Goal: Obtain resource: Download file/media

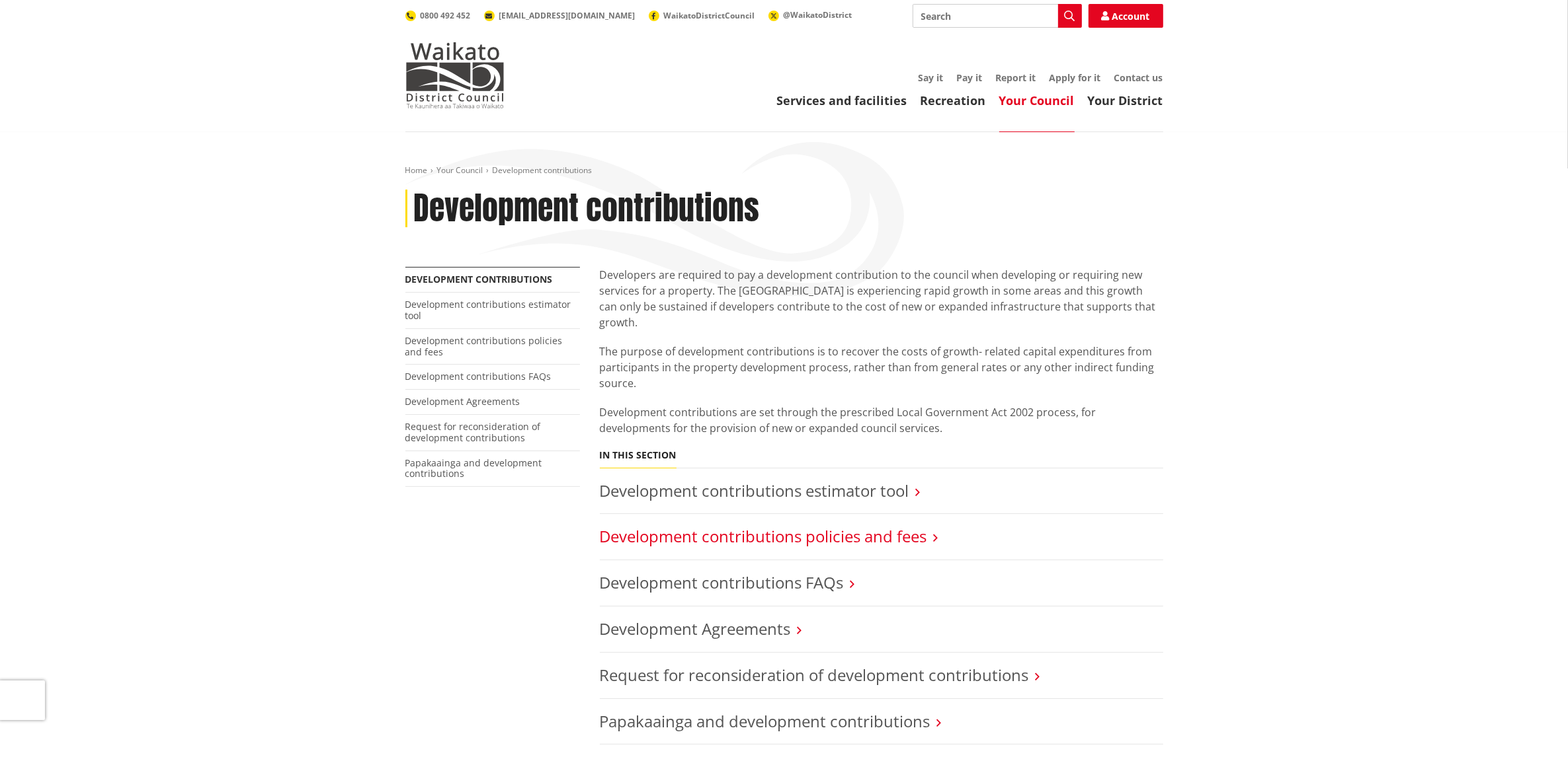
click at [769, 525] on link "Development contributions policies and fees" at bounding box center [763, 536] width 328 height 22
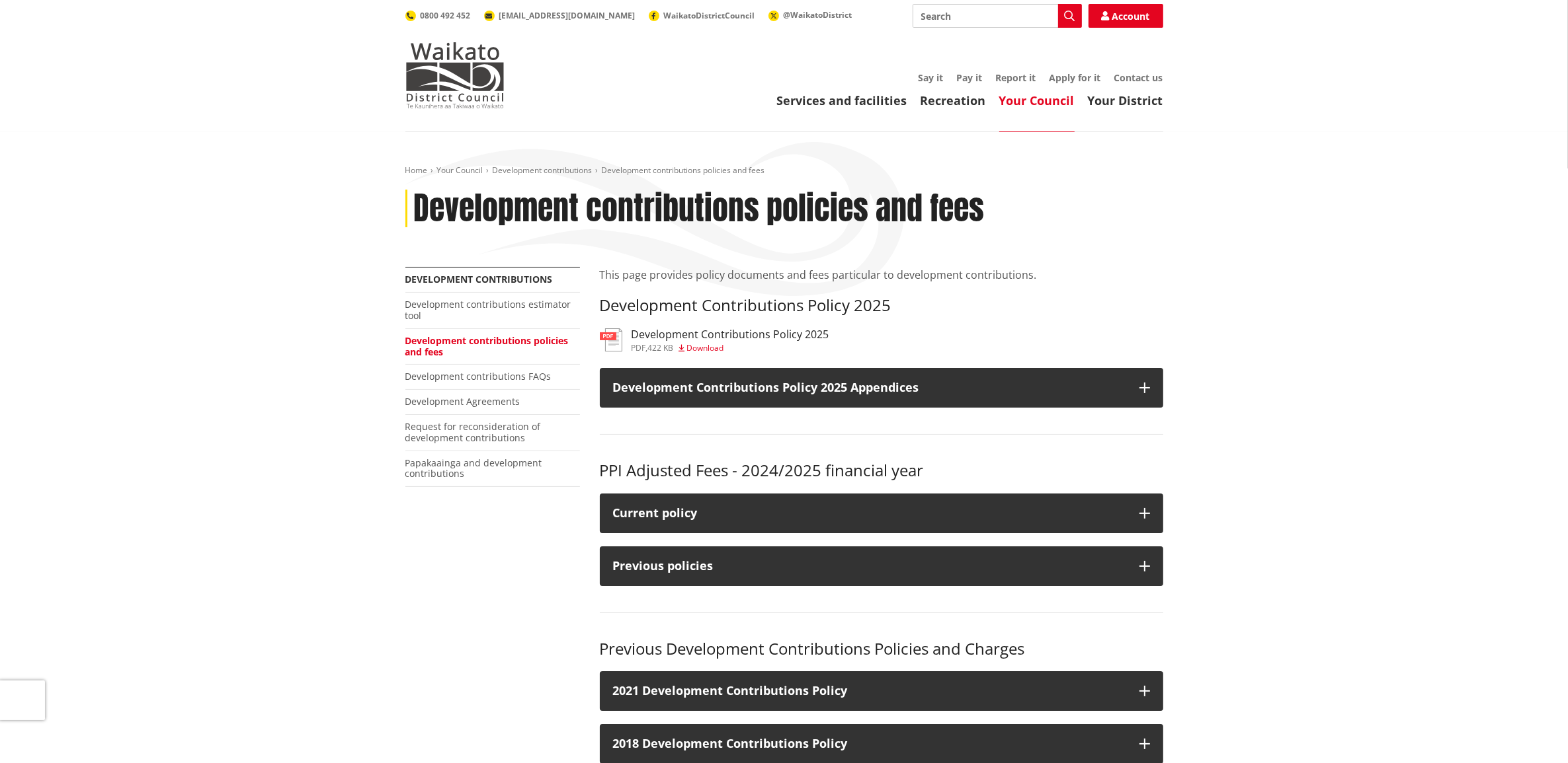
scroll to position [165, 0]
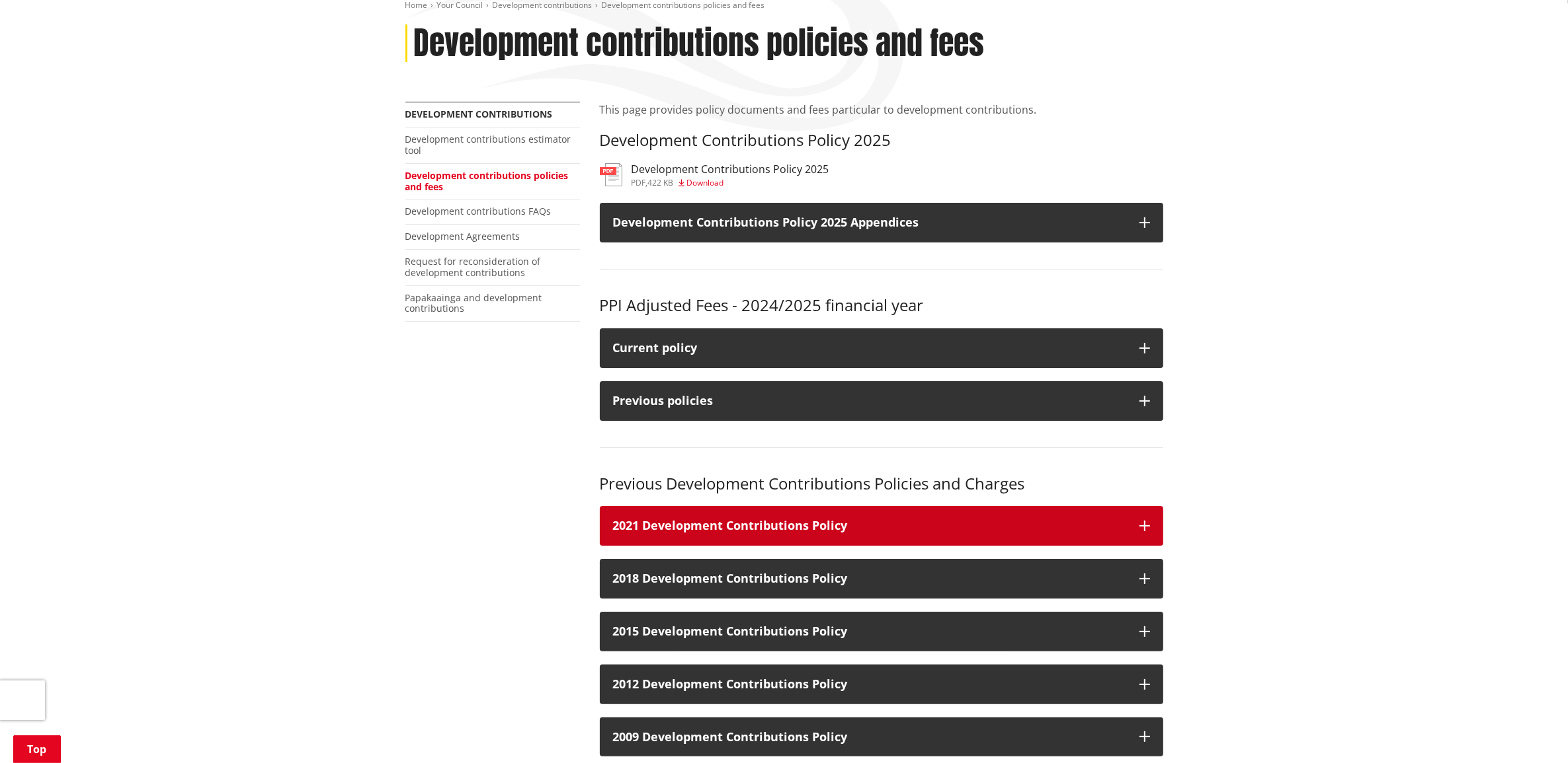
click at [1148, 525] on icon "button" at bounding box center [1145, 526] width 10 height 10
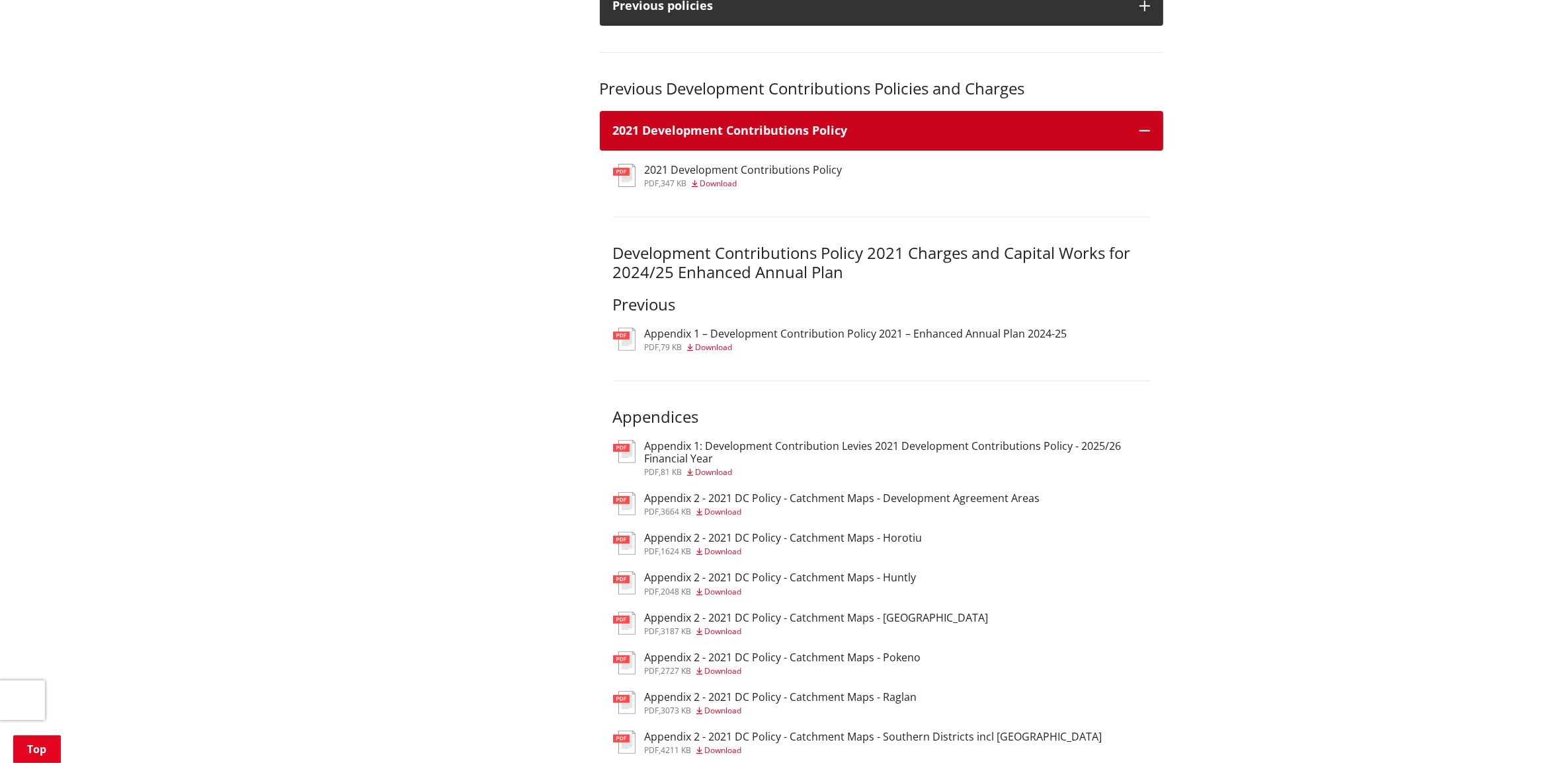
scroll to position [578, 0]
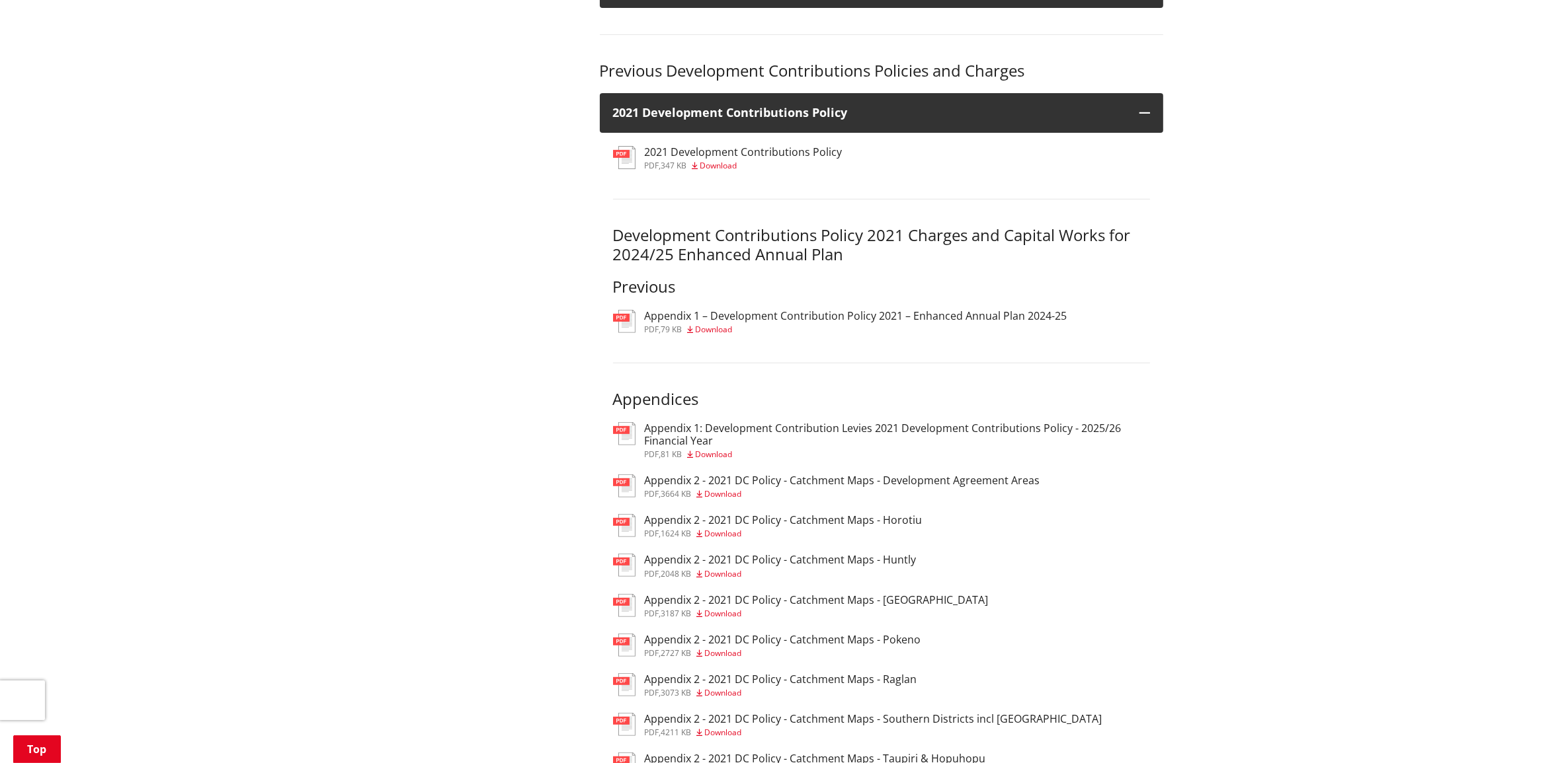
click at [769, 517] on h3 "Appendix 2 - 2021 DC Policy - Catchment Maps - Horotiu" at bounding box center [783, 520] width 277 height 13
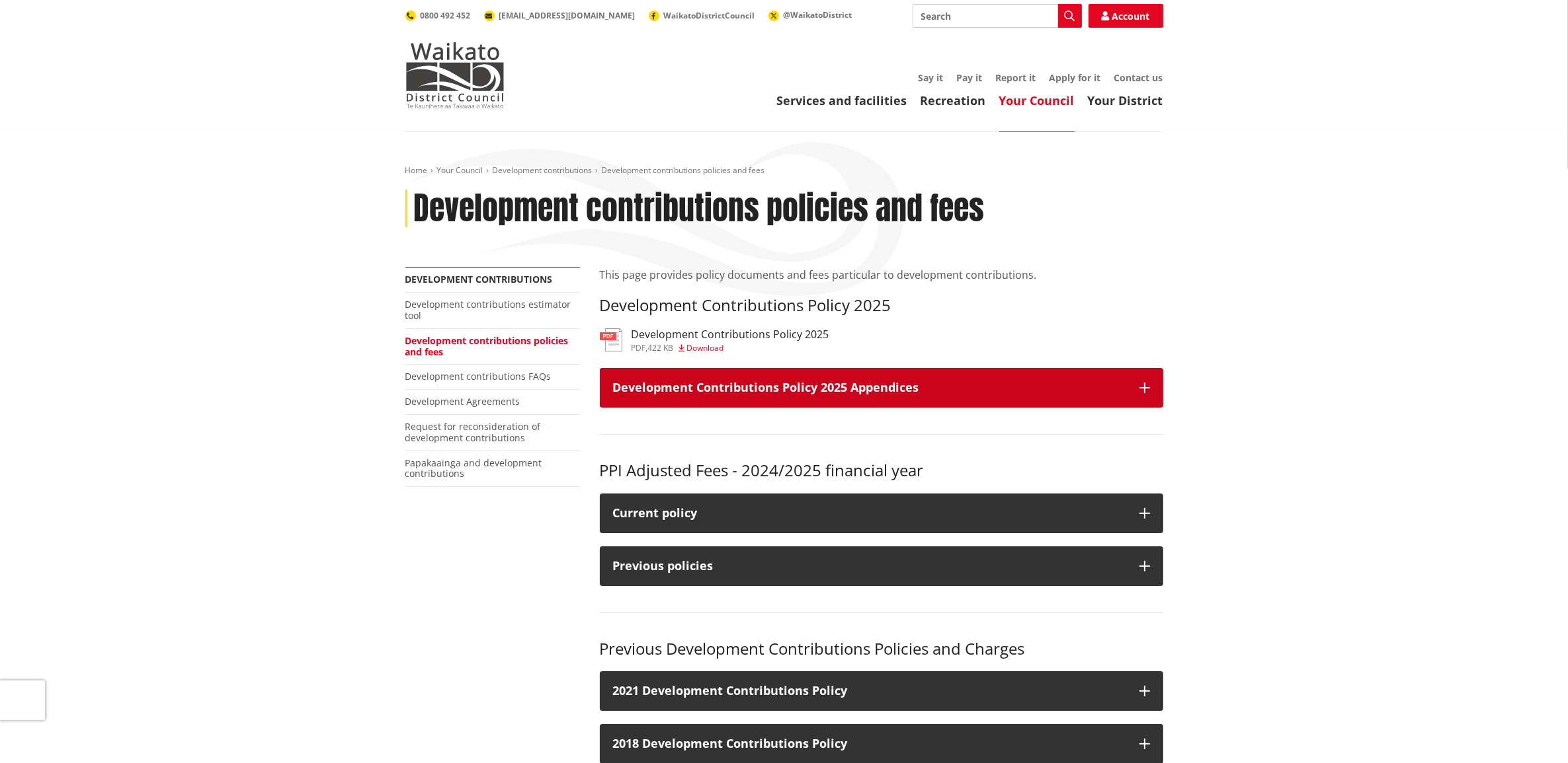
click at [1146, 387] on icon "button" at bounding box center [1145, 388] width 10 height 10
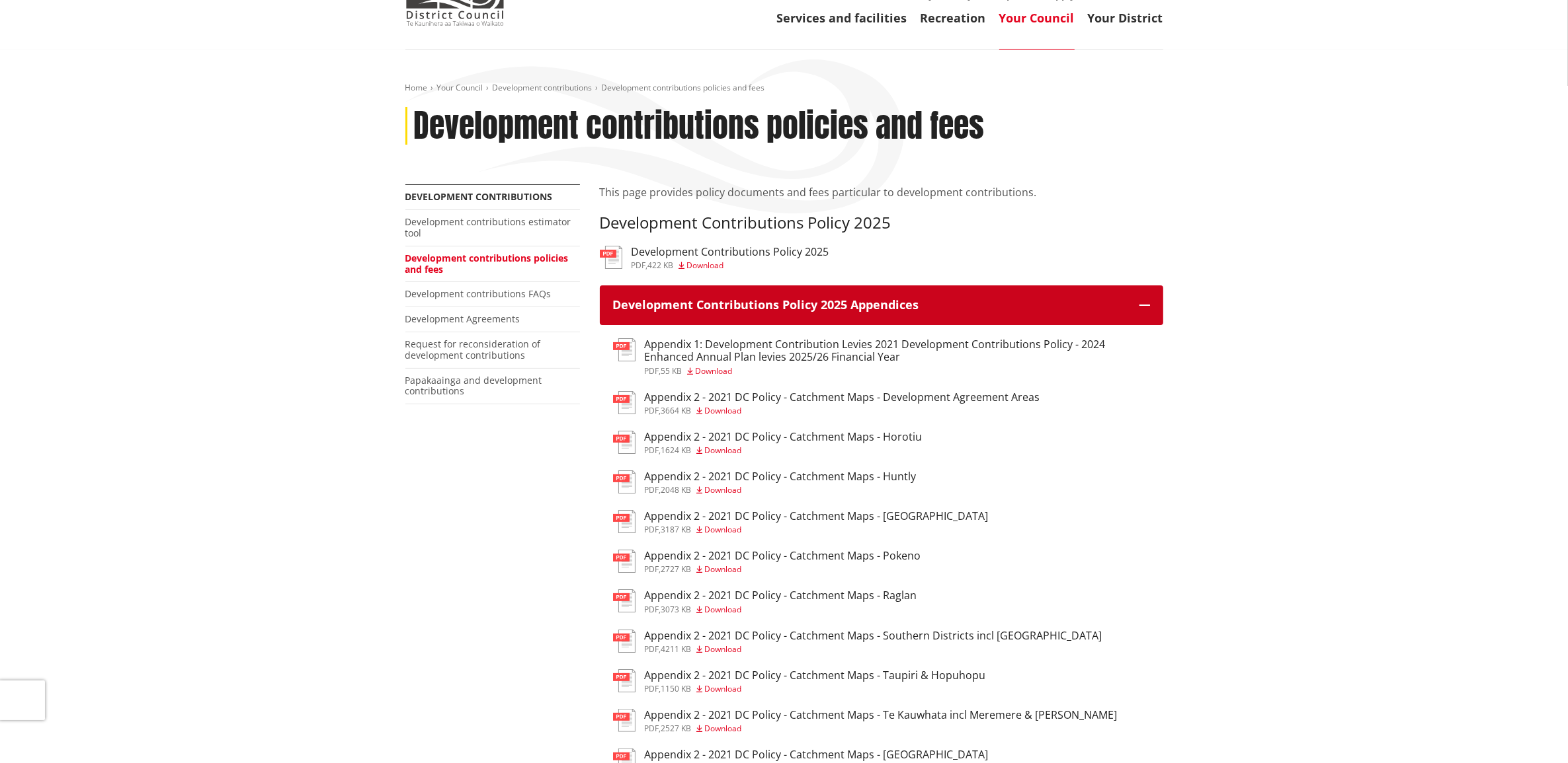
scroll to position [330, 0]
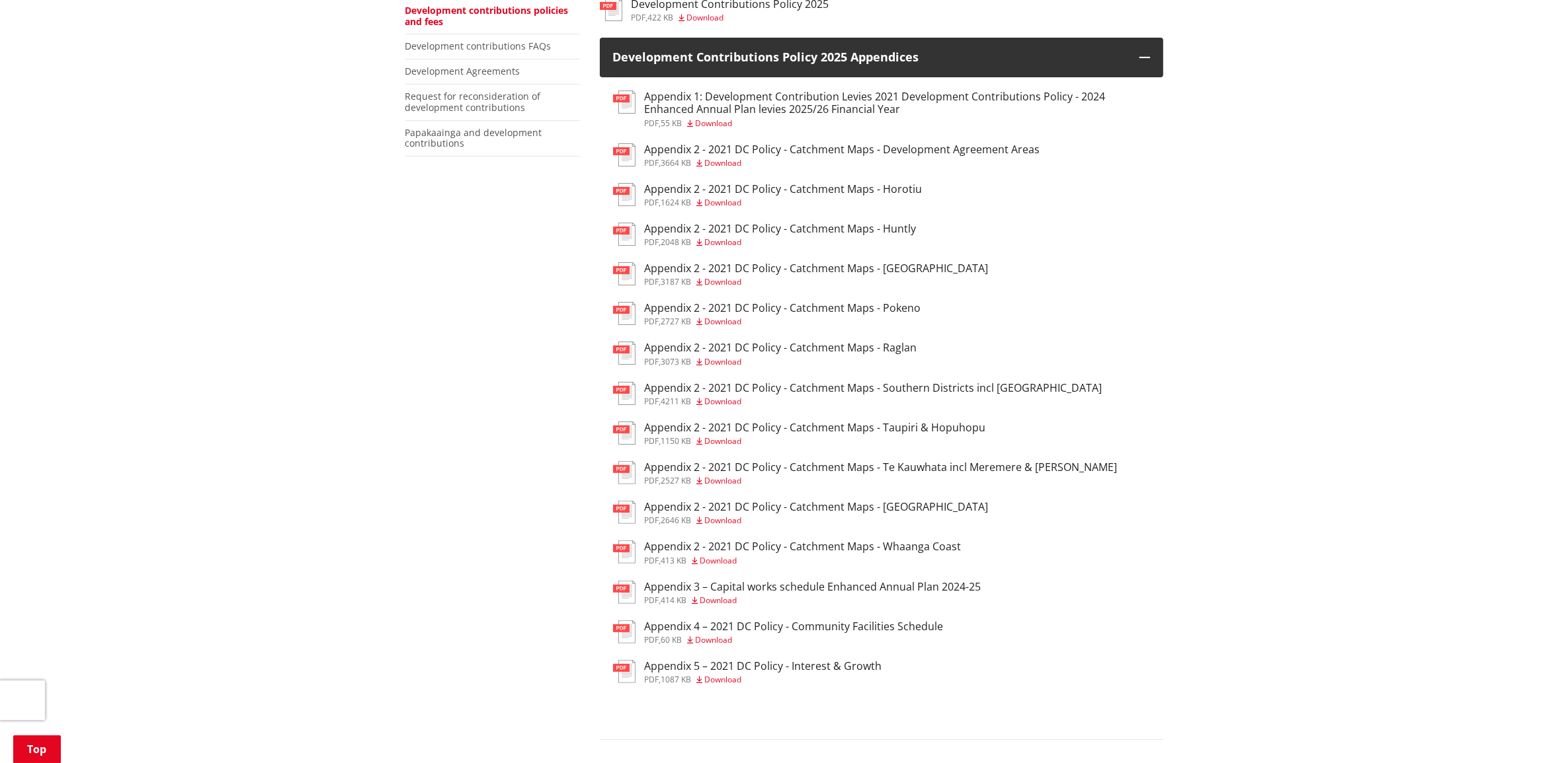
click at [793, 191] on h3 "Appendix 2 - 2021 DC Policy - Catchment Maps - Horotiu" at bounding box center [783, 189] width 277 height 13
